Goal: Task Accomplishment & Management: Complete application form

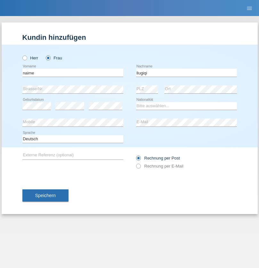
type input "llugiqi"
select select "CH"
radio input "true"
click at [73, 72] on input "text" at bounding box center [72, 73] width 101 height 8
type input "Tharaneyan"
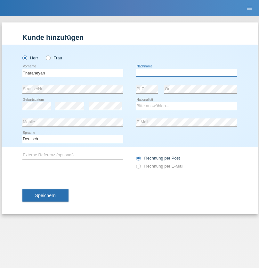
click at [187, 72] on input "text" at bounding box center [186, 73] width 101 height 8
type input "[PERSON_NAME]"
select select "CH"
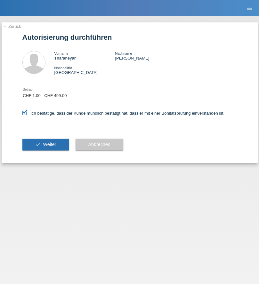
select select "1"
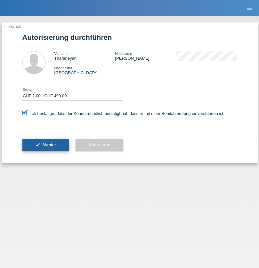
click at [46, 145] on span "Weiter" at bounding box center [49, 144] width 13 height 5
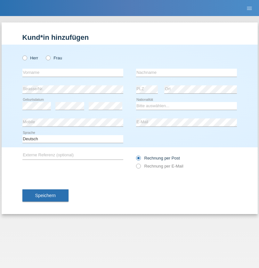
radio input "true"
click at [73, 72] on input "text" at bounding box center [72, 73] width 101 height 8
type input "Wiktoria"
click at [187, 72] on input "text" at bounding box center [186, 73] width 101 height 8
type input "Samol"
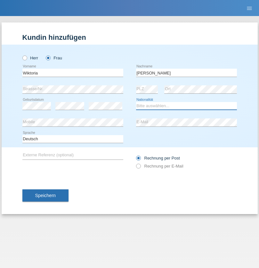
select select "PL"
select select "C"
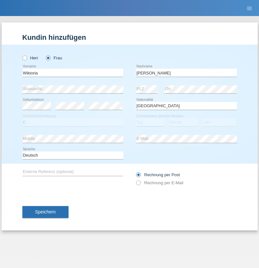
select select "17"
select select "09"
select select "2021"
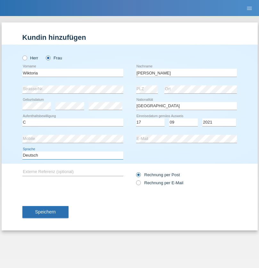
select select "en"
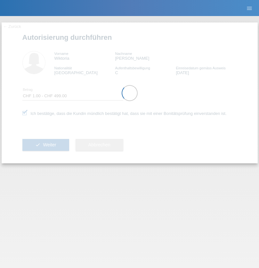
select select "1"
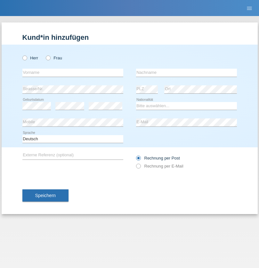
radio input "true"
click at [73, 72] on input "text" at bounding box center [72, 73] width 101 height 8
type input "[PERSON_NAME]"
click at [187, 72] on input "text" at bounding box center [186, 73] width 101 height 8
type input "Sokol"
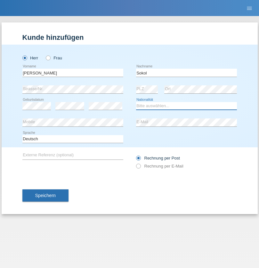
select select "XK"
select select "C"
select select "02"
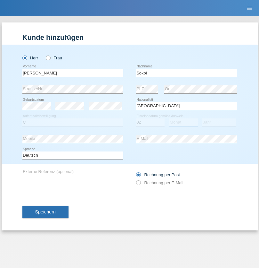
select select "08"
select select "1988"
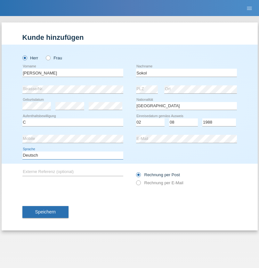
select select "en"
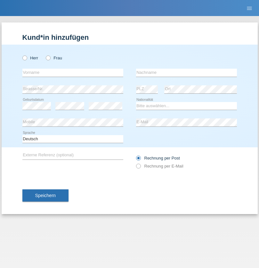
radio input "true"
click at [73, 72] on input "text" at bounding box center [72, 73] width 101 height 8
type input "[PERSON_NAME]"
click at [187, 72] on input "text" at bounding box center [186, 73] width 101 height 8
type input "Sokol"
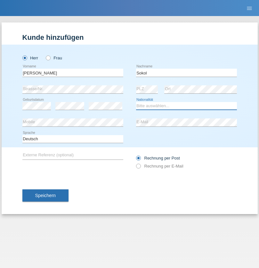
select select "XK"
select select "C"
select select "02"
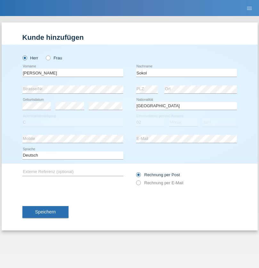
select select "08"
select select "1988"
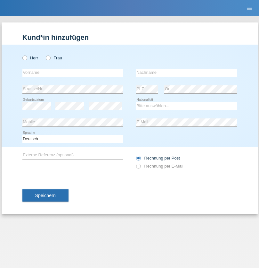
radio input "true"
click at [73, 72] on input "text" at bounding box center [72, 73] width 101 height 8
type input "Shanas"
click at [187, 72] on input "text" at bounding box center [186, 73] width 101 height 8
type input "Baranati"
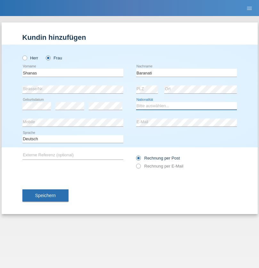
select select "CH"
radio input "true"
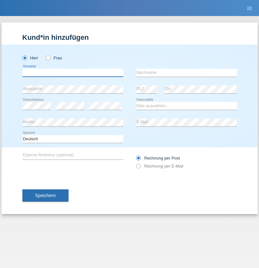
click at [73, 72] on input "text" at bounding box center [72, 73] width 101 height 8
type input "[PERSON_NAME]"
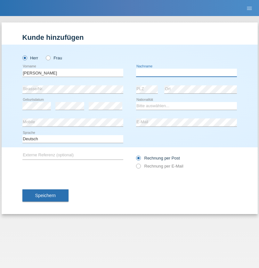
click at [187, 72] on input "text" at bounding box center [186, 73] width 101 height 8
type input "[PERSON_NAME]"
select select "PL"
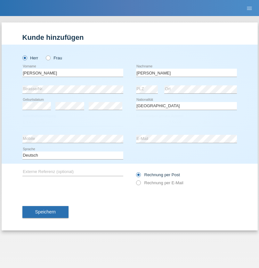
select select "C"
select select "11"
select select "01"
select select "2007"
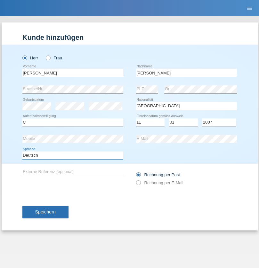
select select "en"
